Goal: Transaction & Acquisition: Purchase product/service

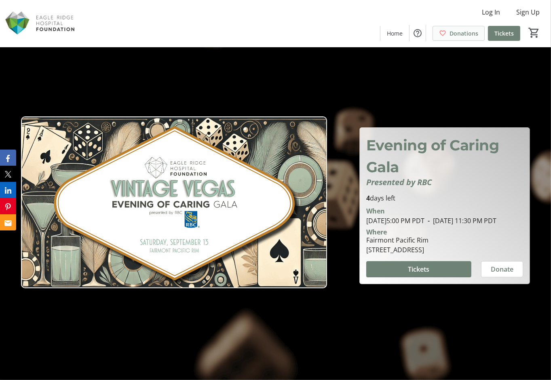
click at [463, 33] on span "Donations" at bounding box center [463, 33] width 29 height 8
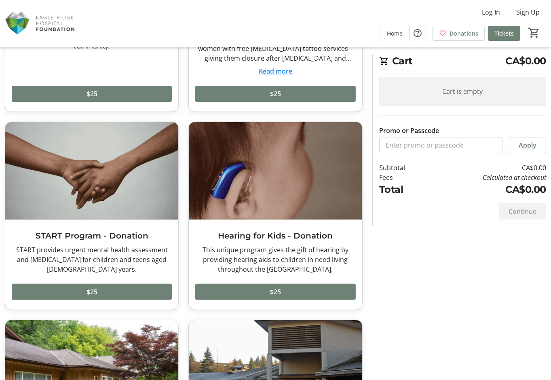
scroll to position [323, 0]
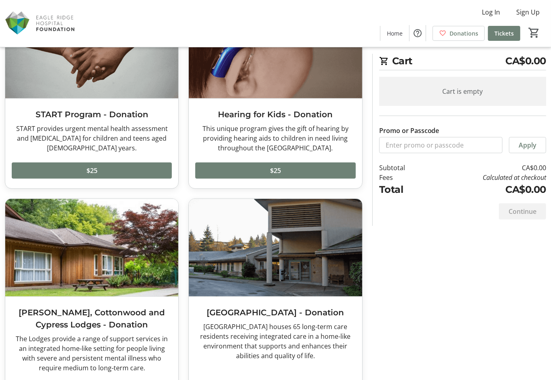
click at [46, 21] on img at bounding box center [41, 23] width 72 height 40
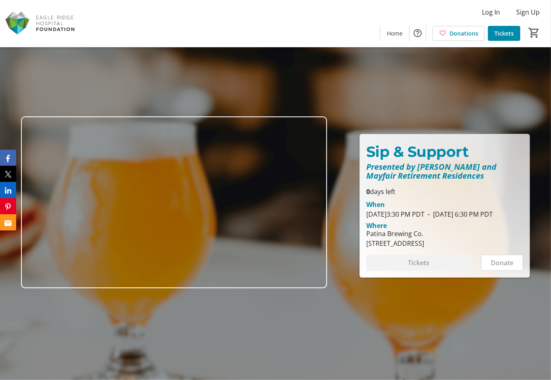
click at [47, 24] on img at bounding box center [41, 23] width 72 height 40
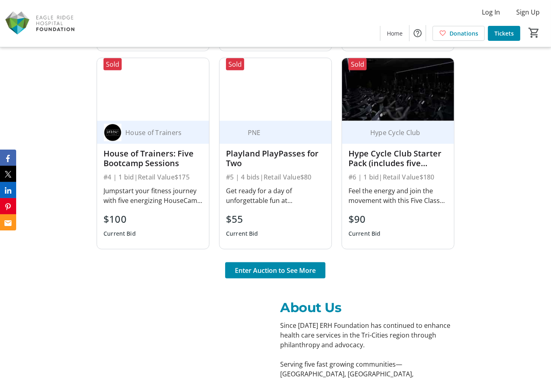
scroll to position [889, 0]
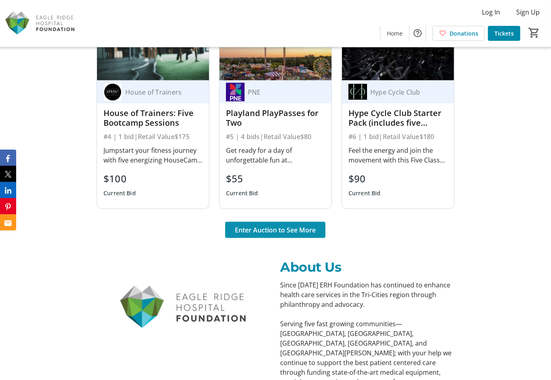
click at [283, 231] on span "Enter Auction to See More" at bounding box center [275, 230] width 81 height 10
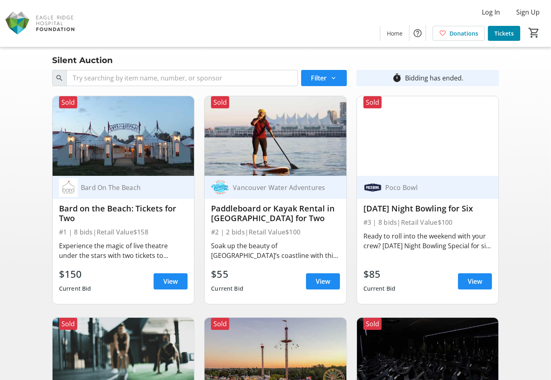
click at [69, 61] on div "Silent Auction" at bounding box center [82, 60] width 70 height 13
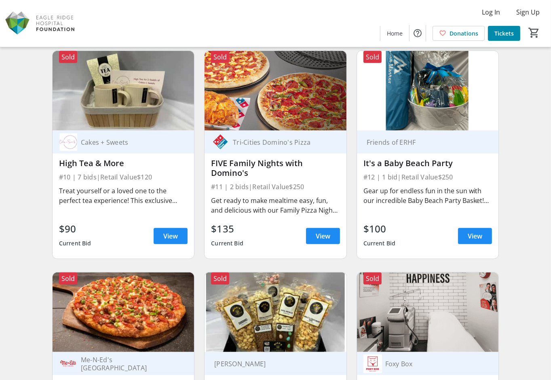
scroll to position [824, 0]
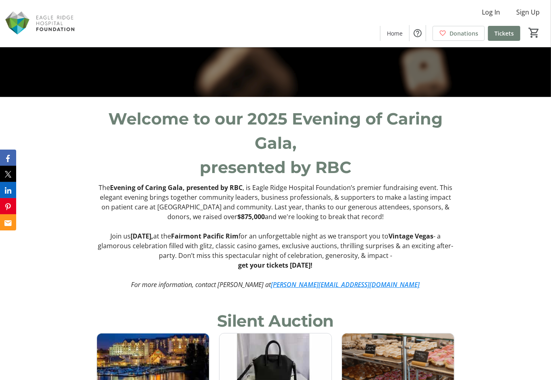
scroll to position [485, 0]
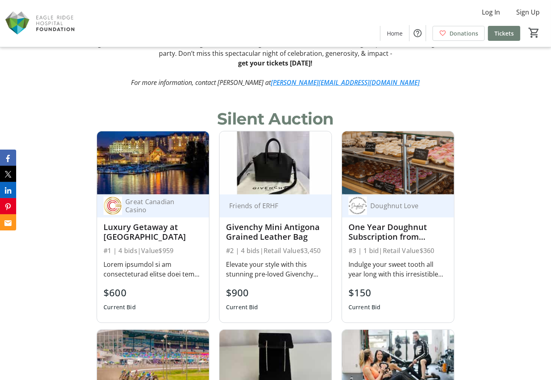
click at [261, 174] on img at bounding box center [275, 162] width 112 height 63
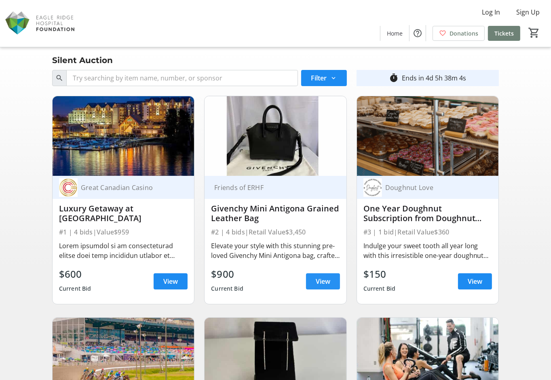
click at [315, 280] on span at bounding box center [323, 280] width 34 height 19
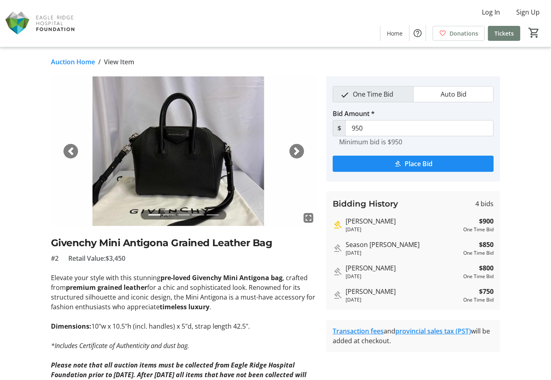
click at [296, 149] on span "button" at bounding box center [296, 151] width 8 height 8
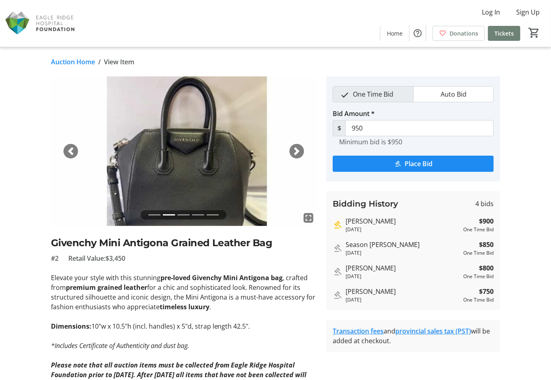
click at [296, 149] on span "button" at bounding box center [296, 151] width 8 height 8
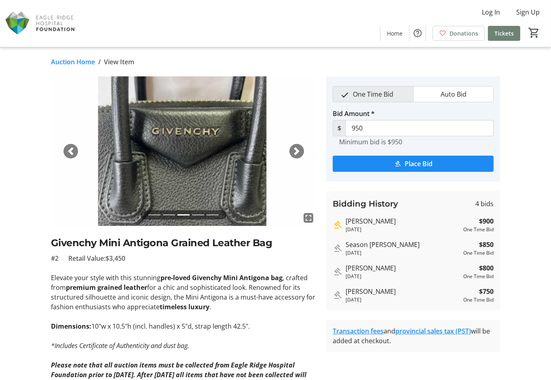
click at [296, 149] on span "button" at bounding box center [296, 151] width 8 height 8
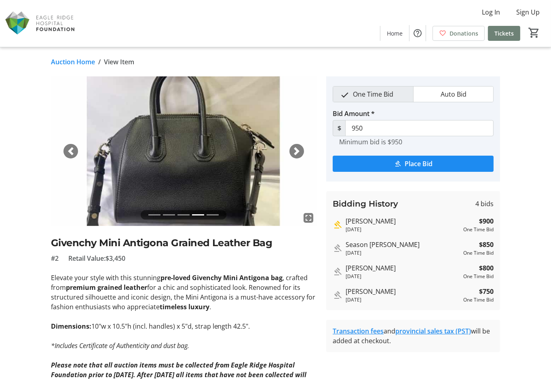
click at [296, 149] on span "button" at bounding box center [296, 151] width 8 height 8
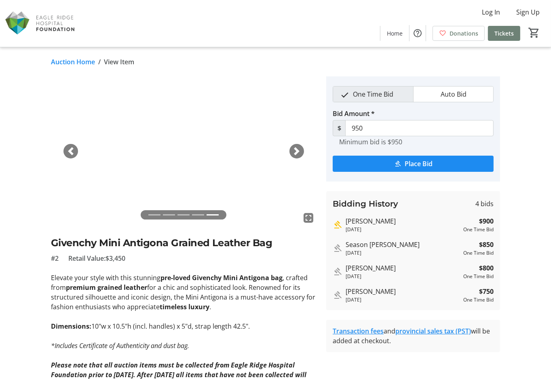
scroll to position [90, 0]
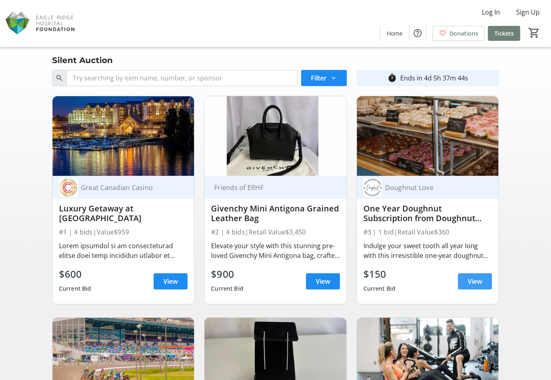
click at [477, 278] on span "View" at bounding box center [474, 281] width 15 height 10
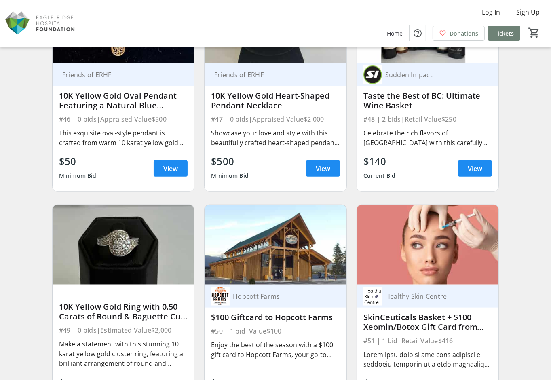
scroll to position [3717, 0]
